Goal: Information Seeking & Learning: Learn about a topic

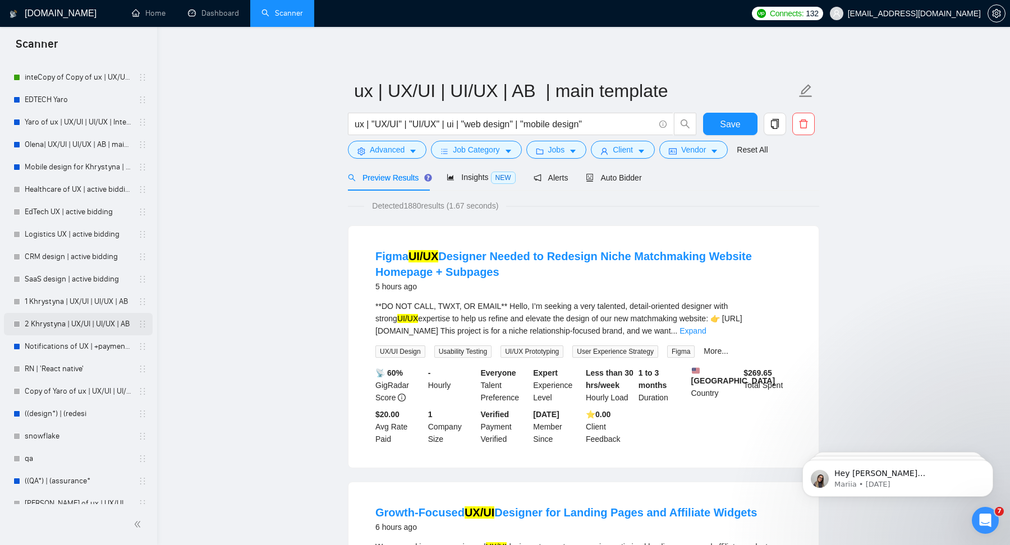
scroll to position [126, 0]
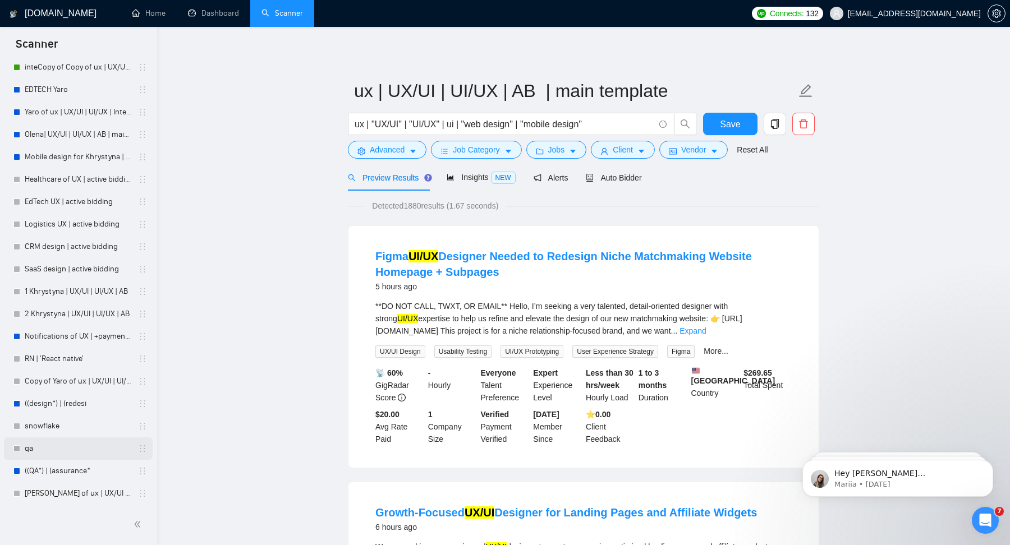
click at [52, 451] on link "qa" at bounding box center [78, 449] width 107 height 22
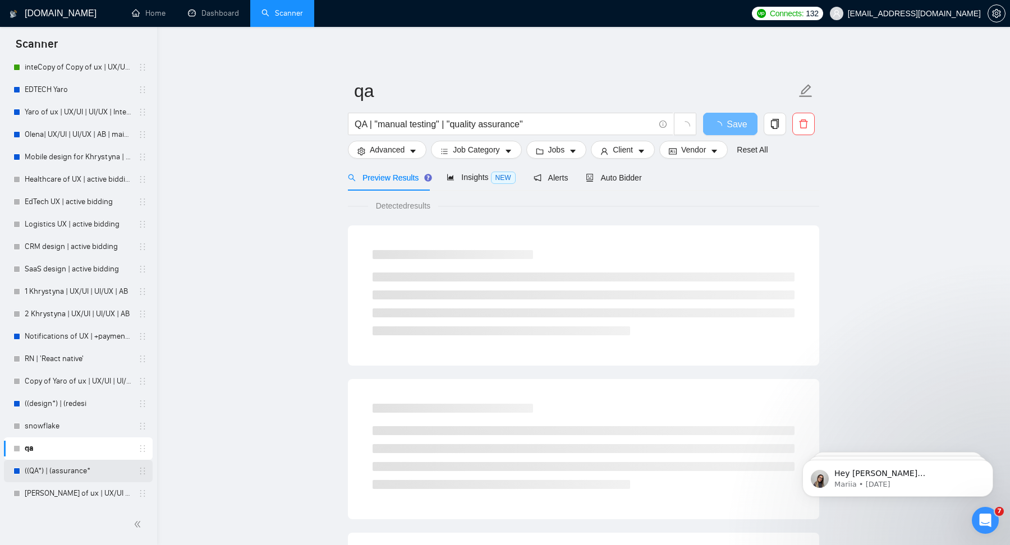
click at [60, 466] on link "((QA*) | (assurance*" at bounding box center [78, 471] width 107 height 22
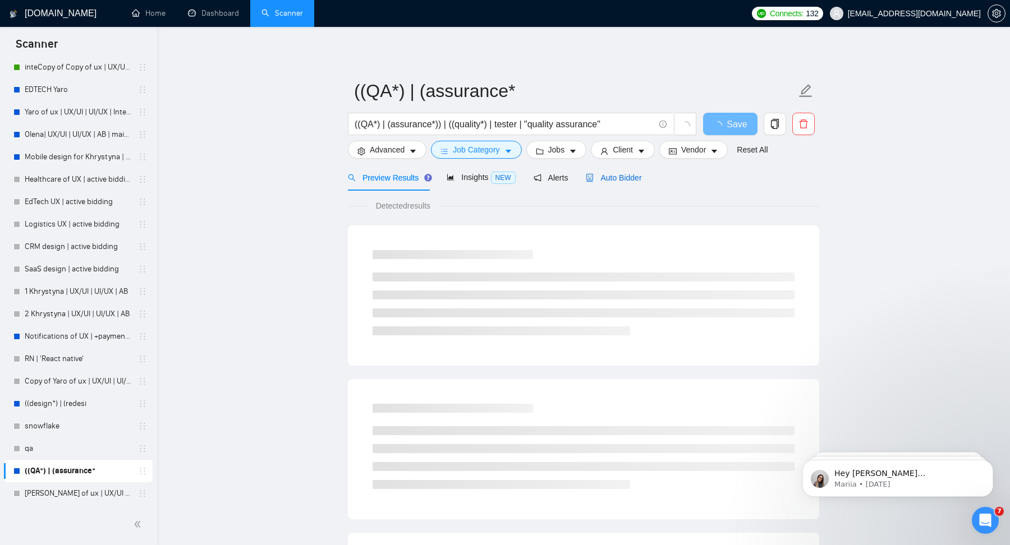
click at [636, 172] on div "Auto Bidder" at bounding box center [614, 178] width 56 height 12
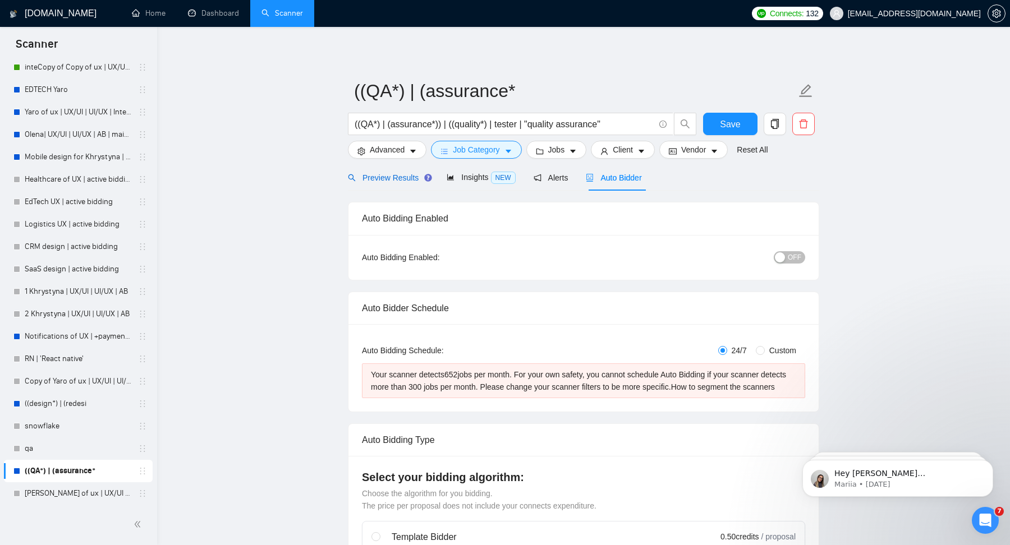
click at [399, 173] on span "Preview Results" at bounding box center [388, 177] width 81 height 9
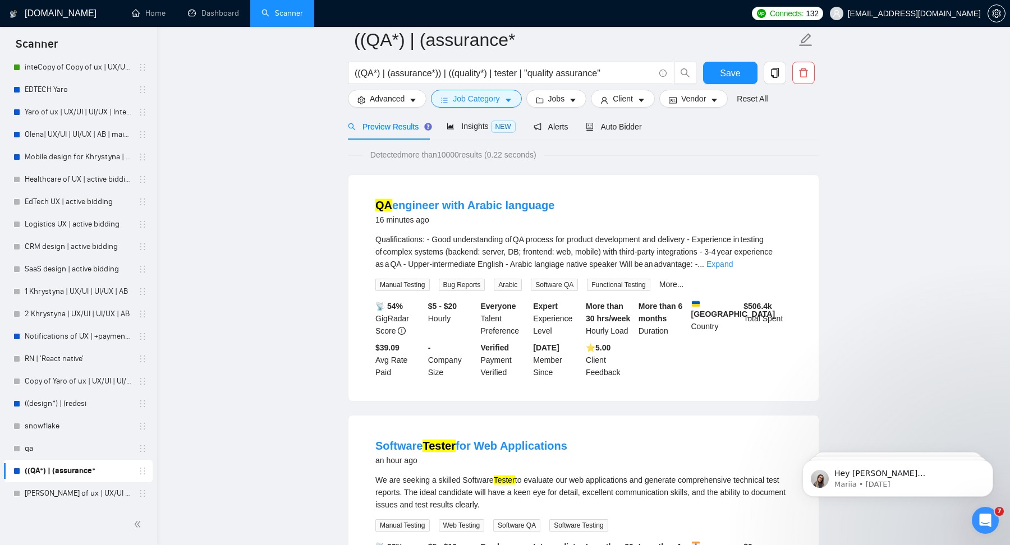
scroll to position [59, 0]
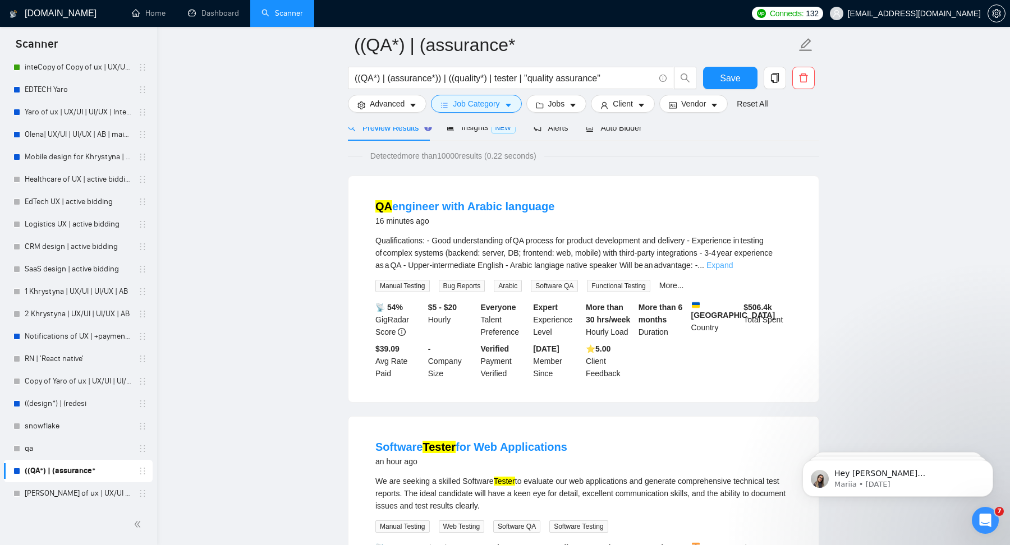
click at [733, 265] on link "Expand" at bounding box center [719, 265] width 26 height 9
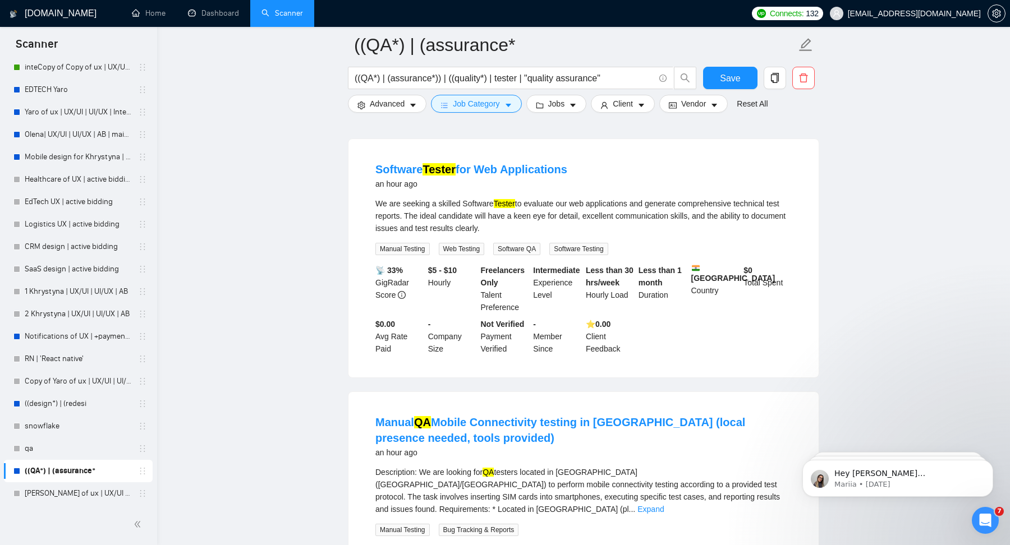
scroll to position [467, 0]
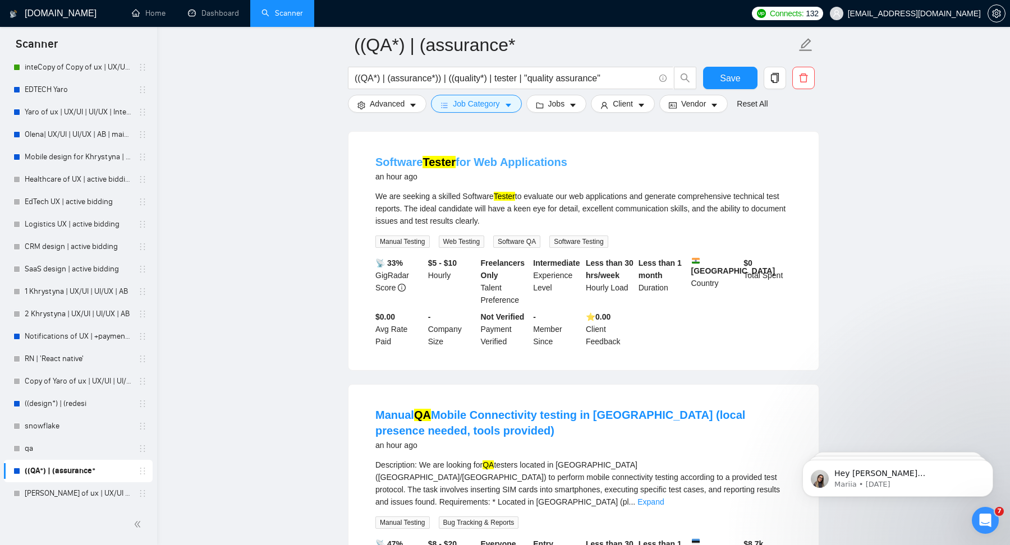
click at [490, 168] on link "Software Tester for Web Applications" at bounding box center [471, 162] width 192 height 12
click at [689, 108] on span "Vendor" at bounding box center [693, 104] width 25 height 12
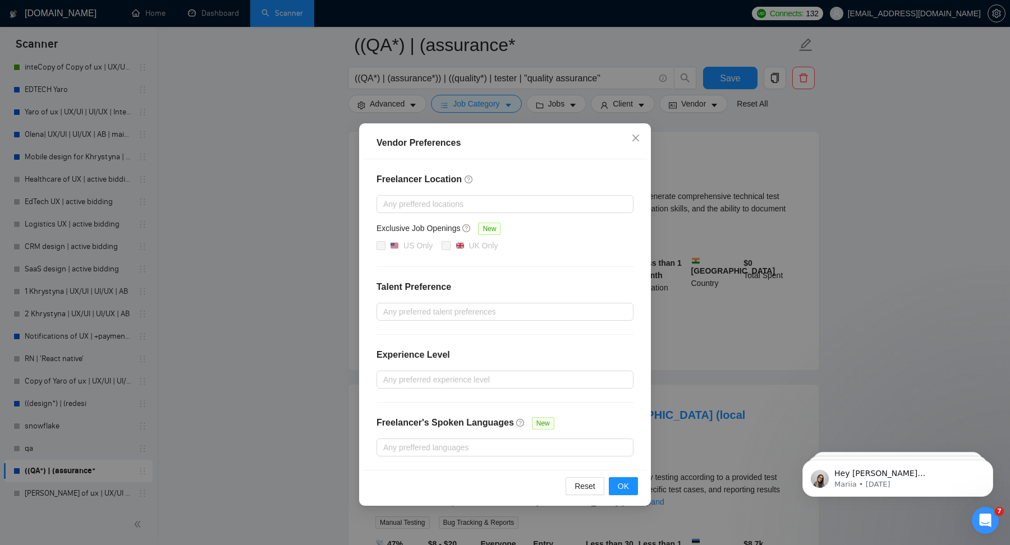
click at [773, 273] on div "Vendor Preferences Freelancer Location Any preffered locations Exclusive Job Op…" at bounding box center [505, 272] width 1010 height 545
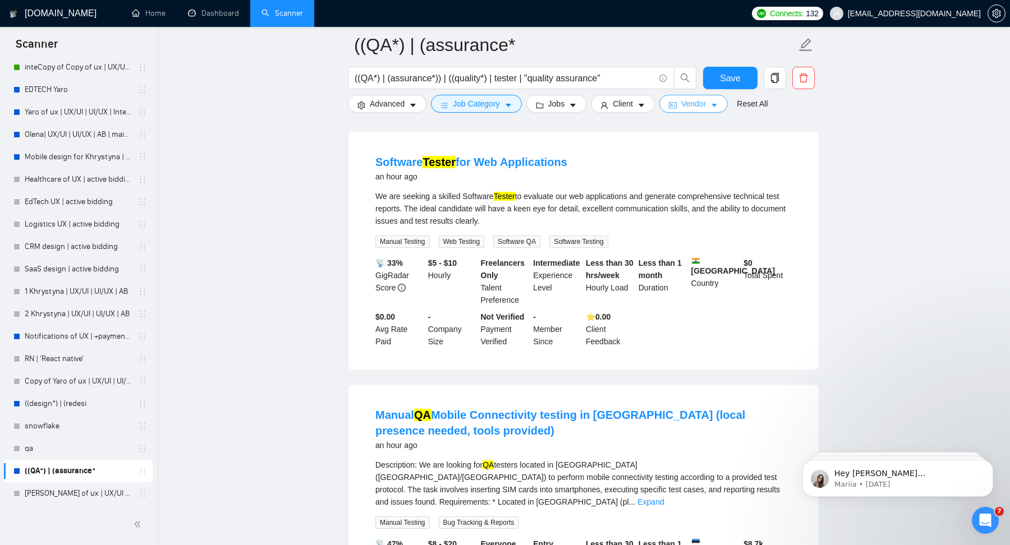
scroll to position [0, 0]
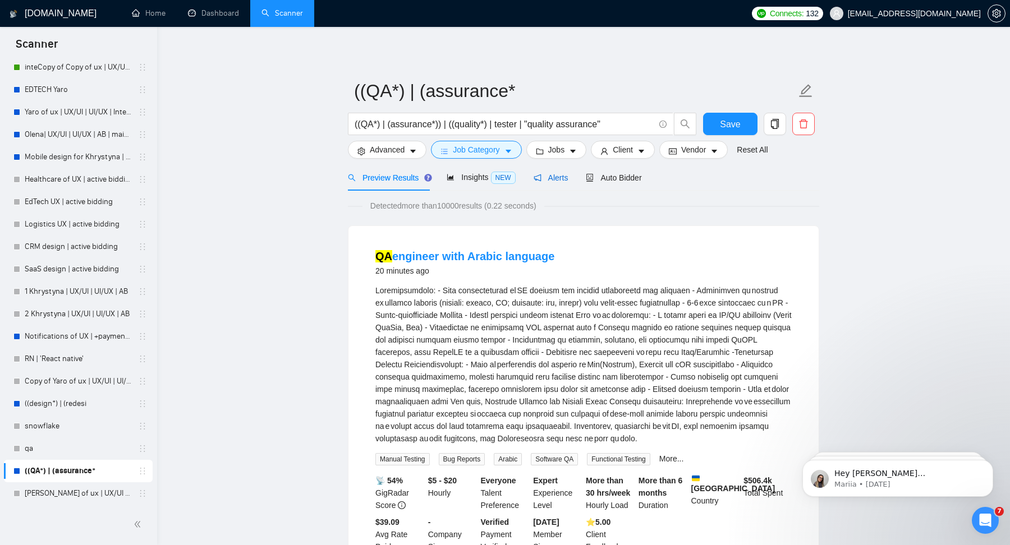
click at [555, 181] on span "Alerts" at bounding box center [551, 177] width 35 height 9
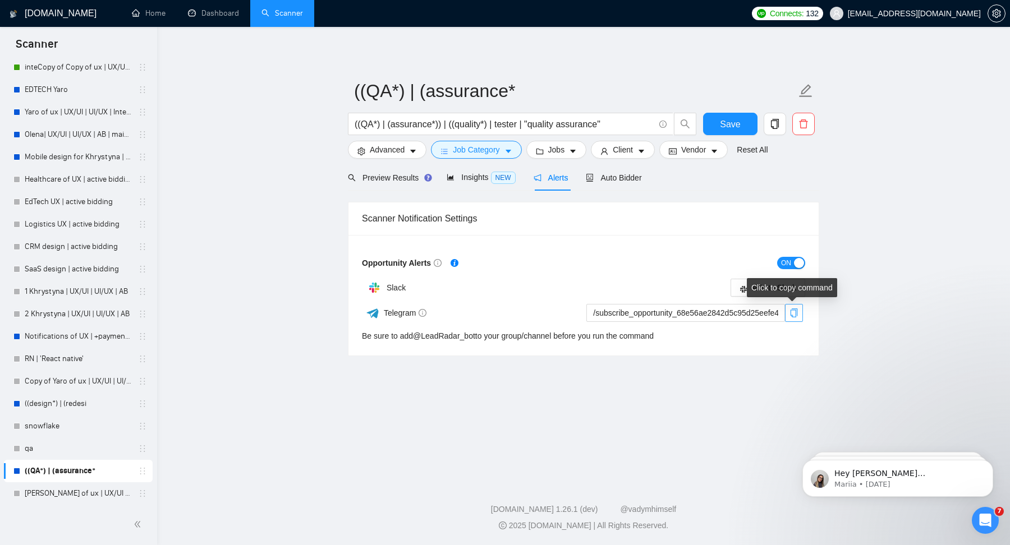
click at [791, 305] on button "button" at bounding box center [794, 313] width 18 height 18
click at [795, 315] on icon "copy" at bounding box center [794, 313] width 9 height 9
click at [479, 175] on span "Insights NEW" at bounding box center [481, 177] width 68 height 9
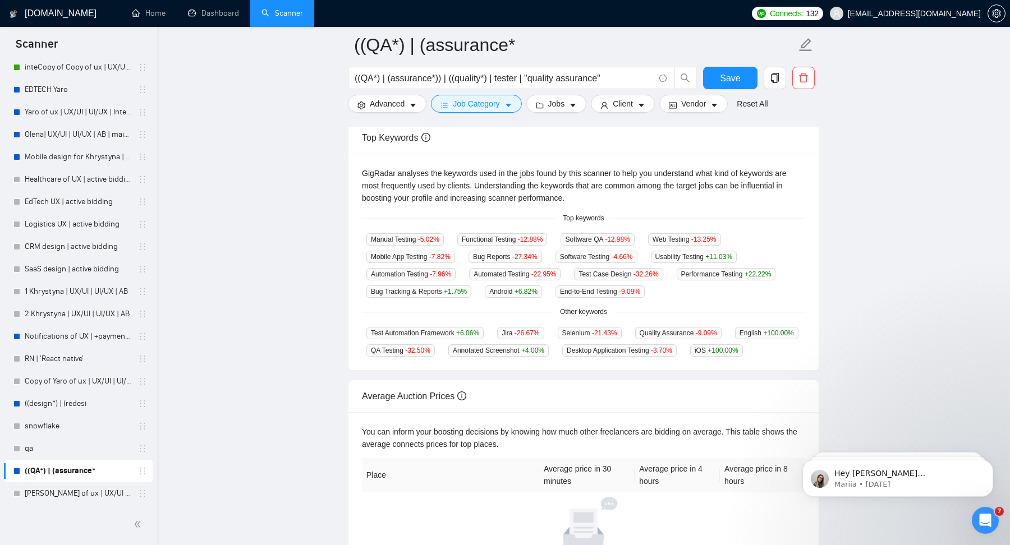
scroll to position [206, 0]
